Goal: Information Seeking & Learning: Learn about a topic

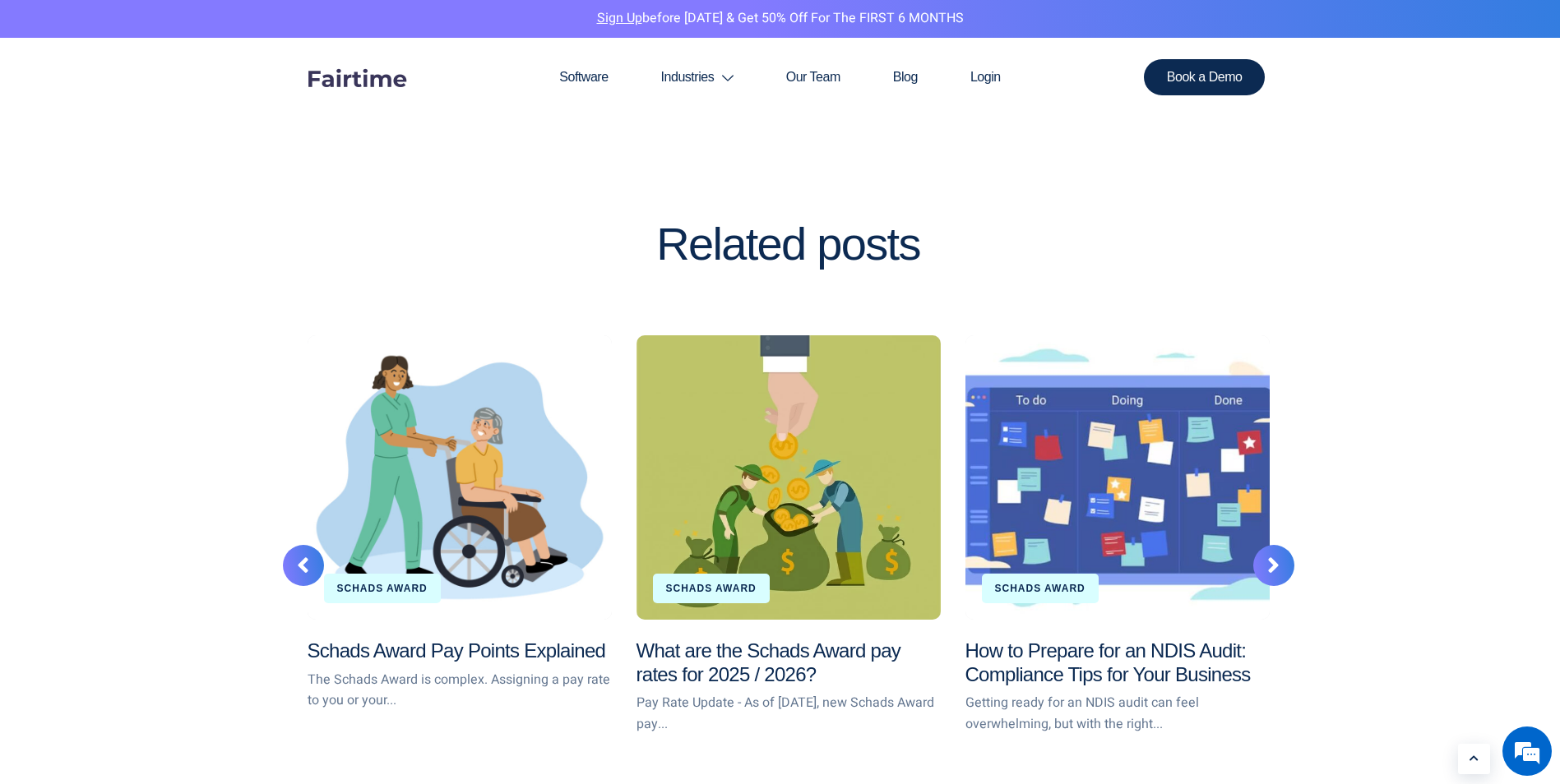
scroll to position [2959, 0]
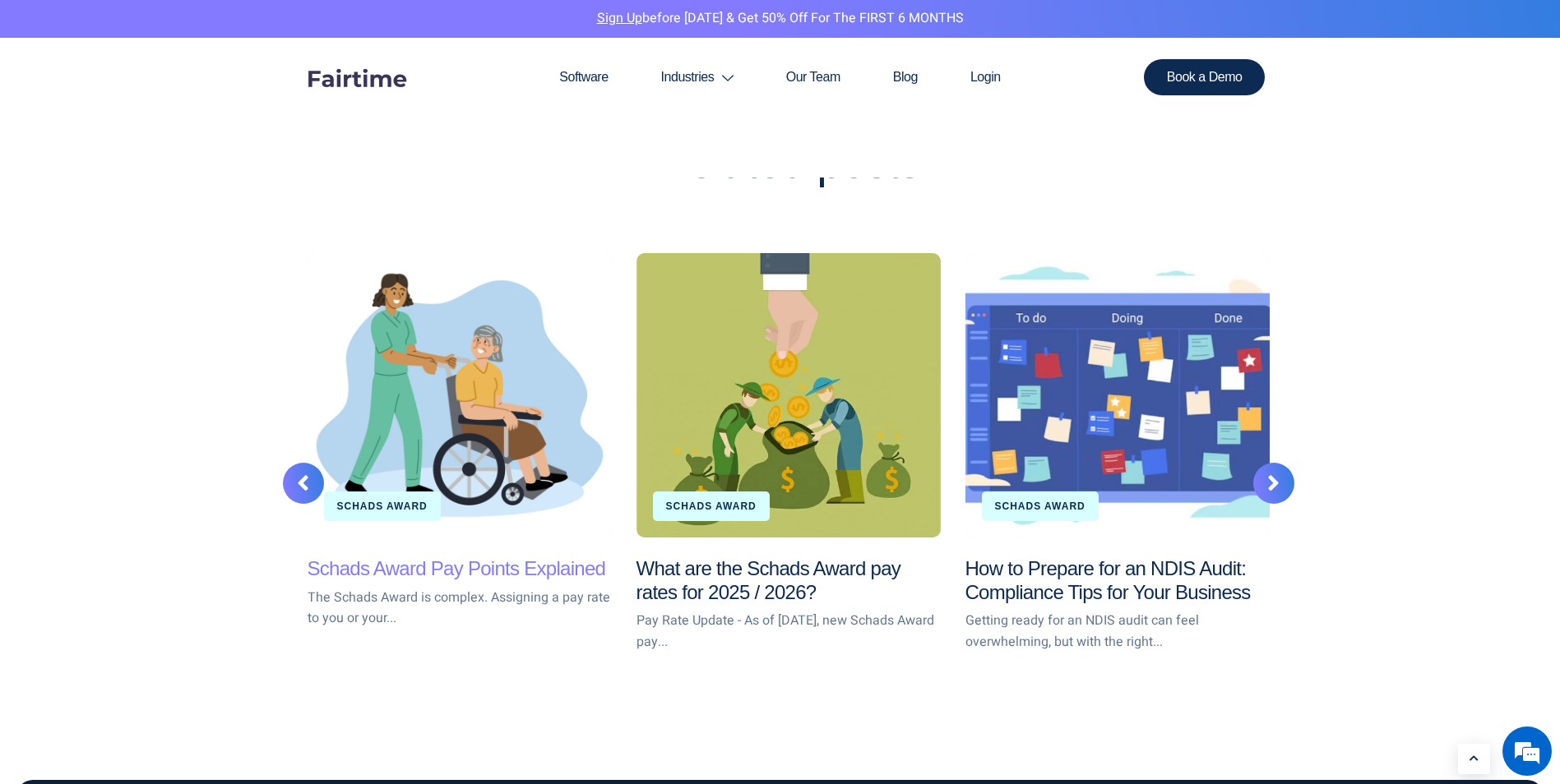
click at [440, 572] on link "Schads Award Pay Points Explained" at bounding box center [456, 568] width 298 height 22
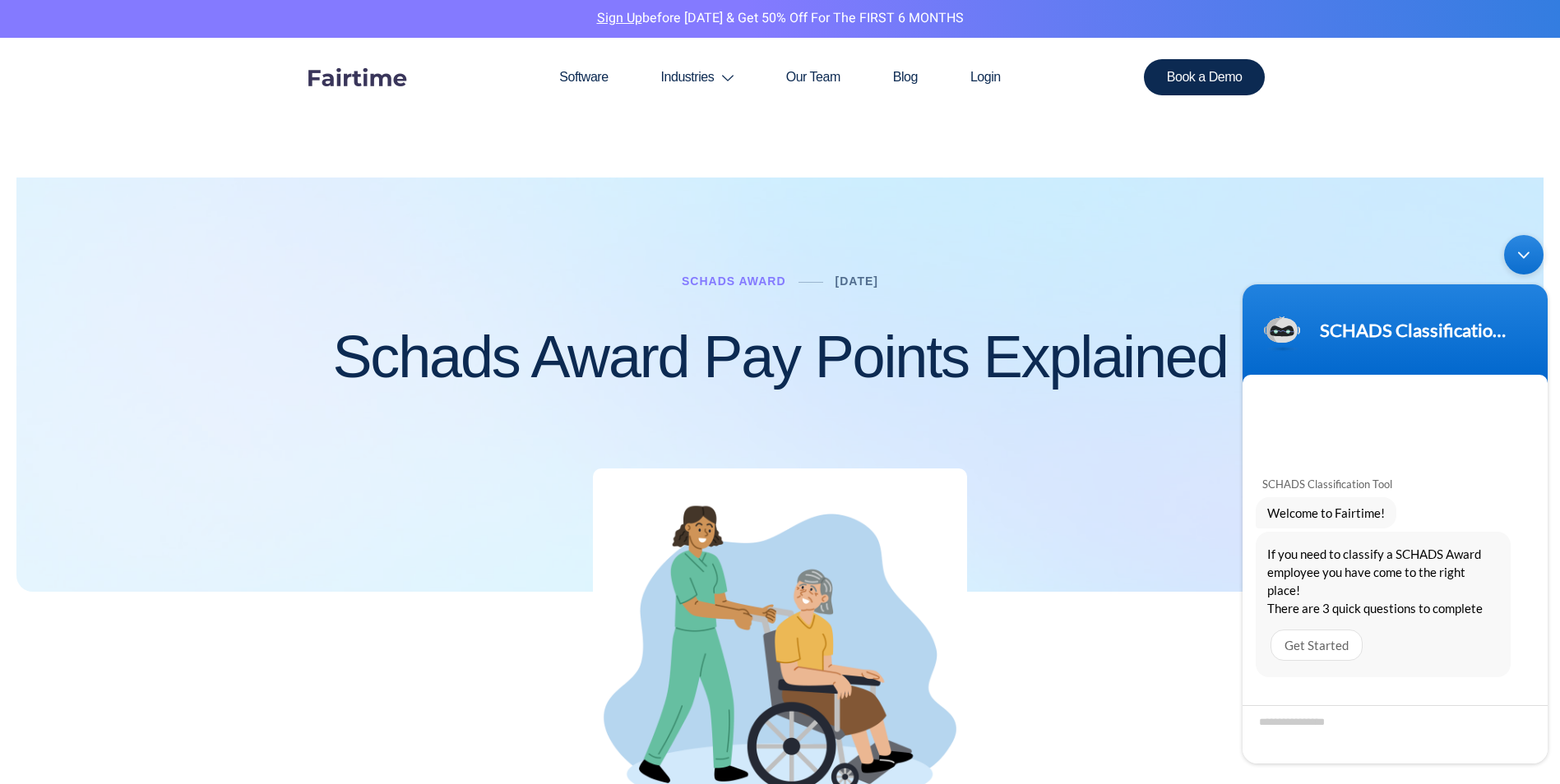
click at [1527, 248] on div "Minimize live chat window" at bounding box center [1523, 255] width 40 height 40
